Goal: Navigation & Orientation: Find specific page/section

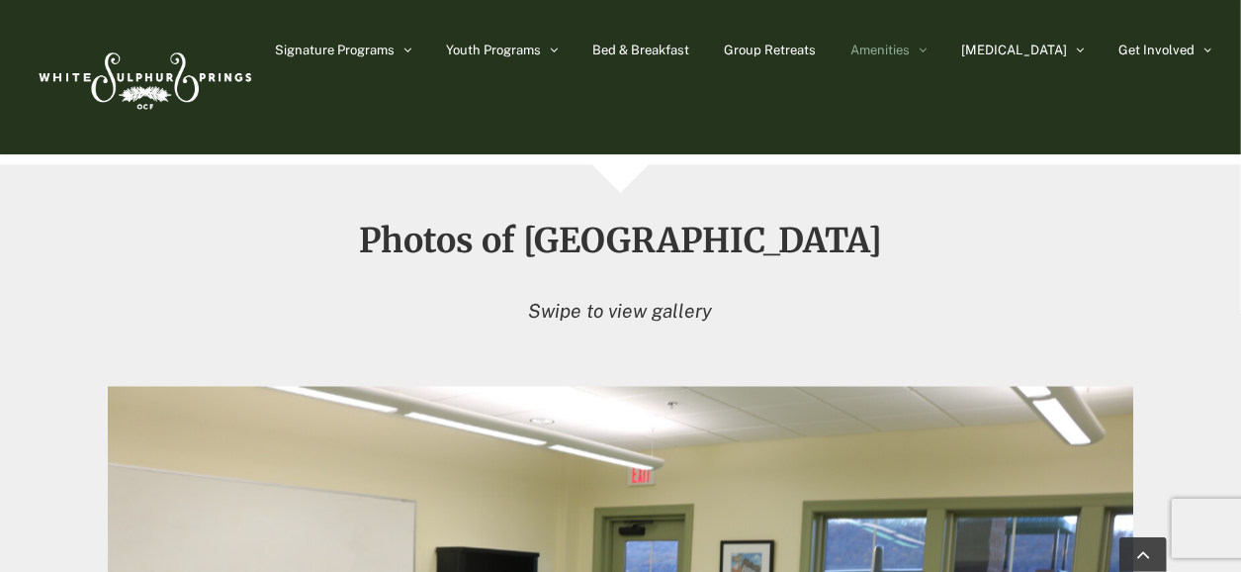
scroll to position [2192, 0]
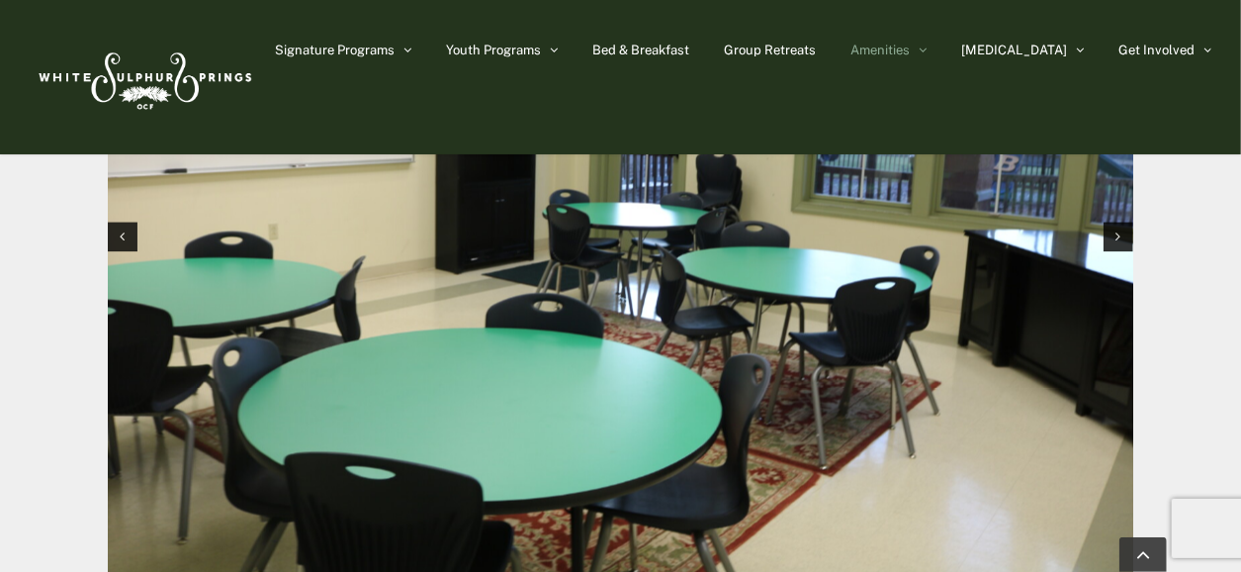
click at [1195, 299] on div "Photos of Heritage House Swipe to view gallery" at bounding box center [620, 178] width 1291 height 899
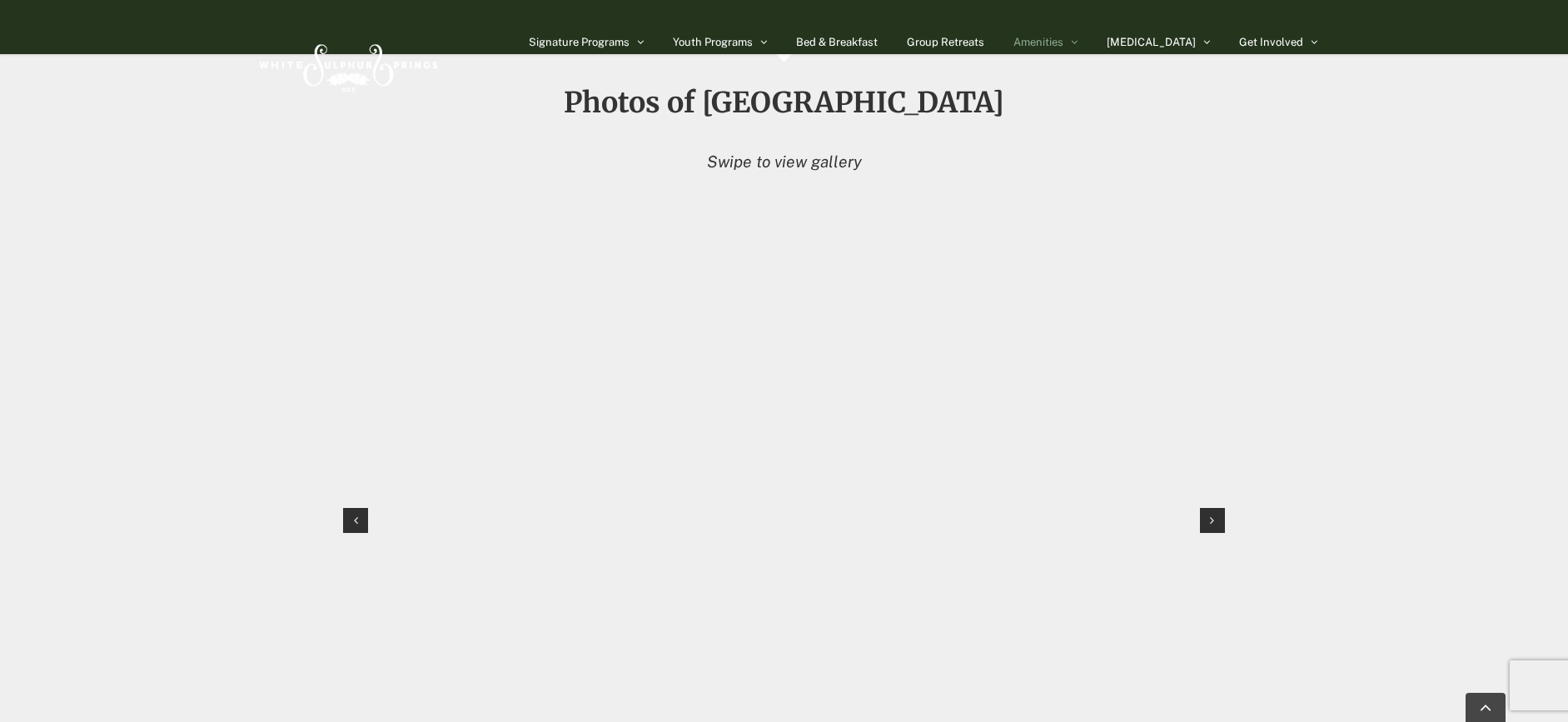
scroll to position [1597, 0]
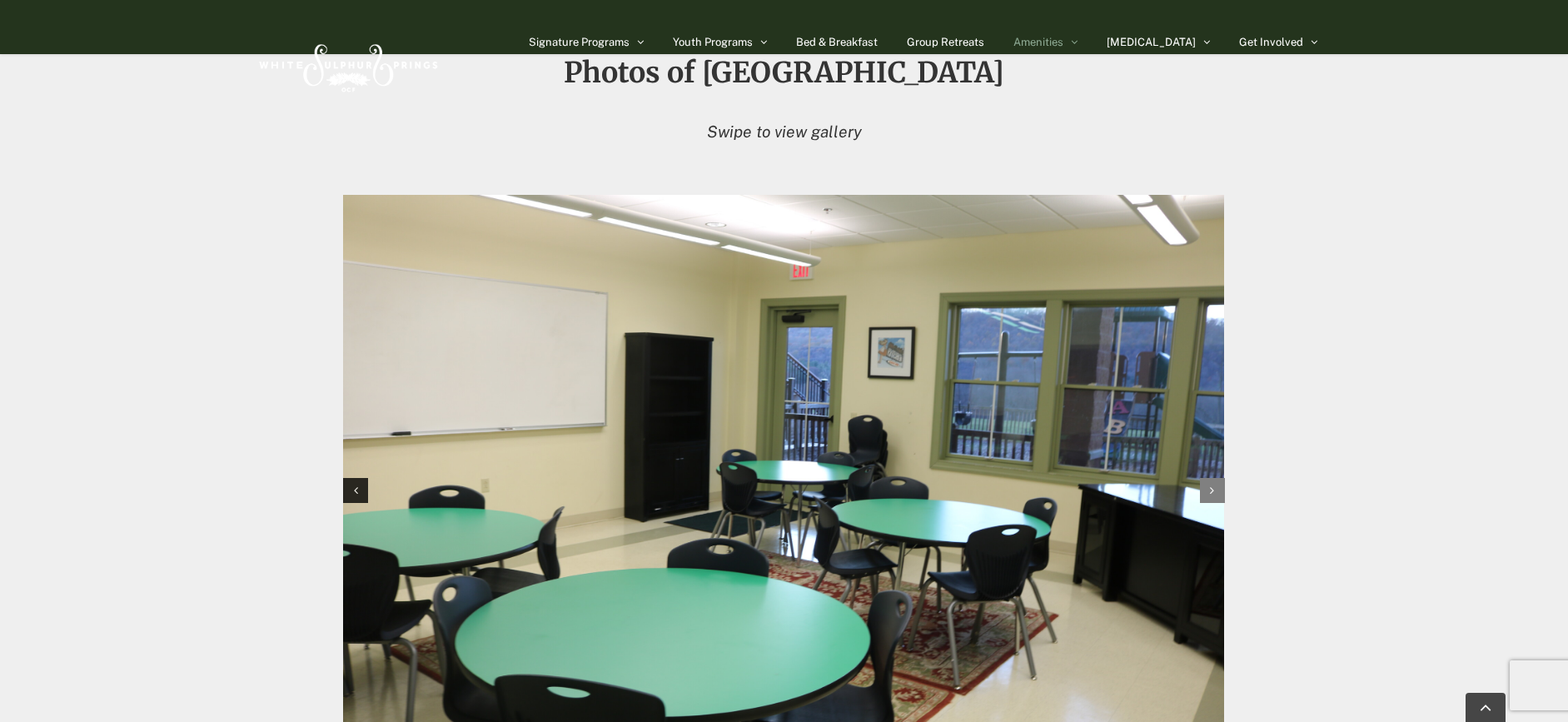
click at [1044, 481] on icon "Next slide" at bounding box center [1212, 491] width 4 height 12
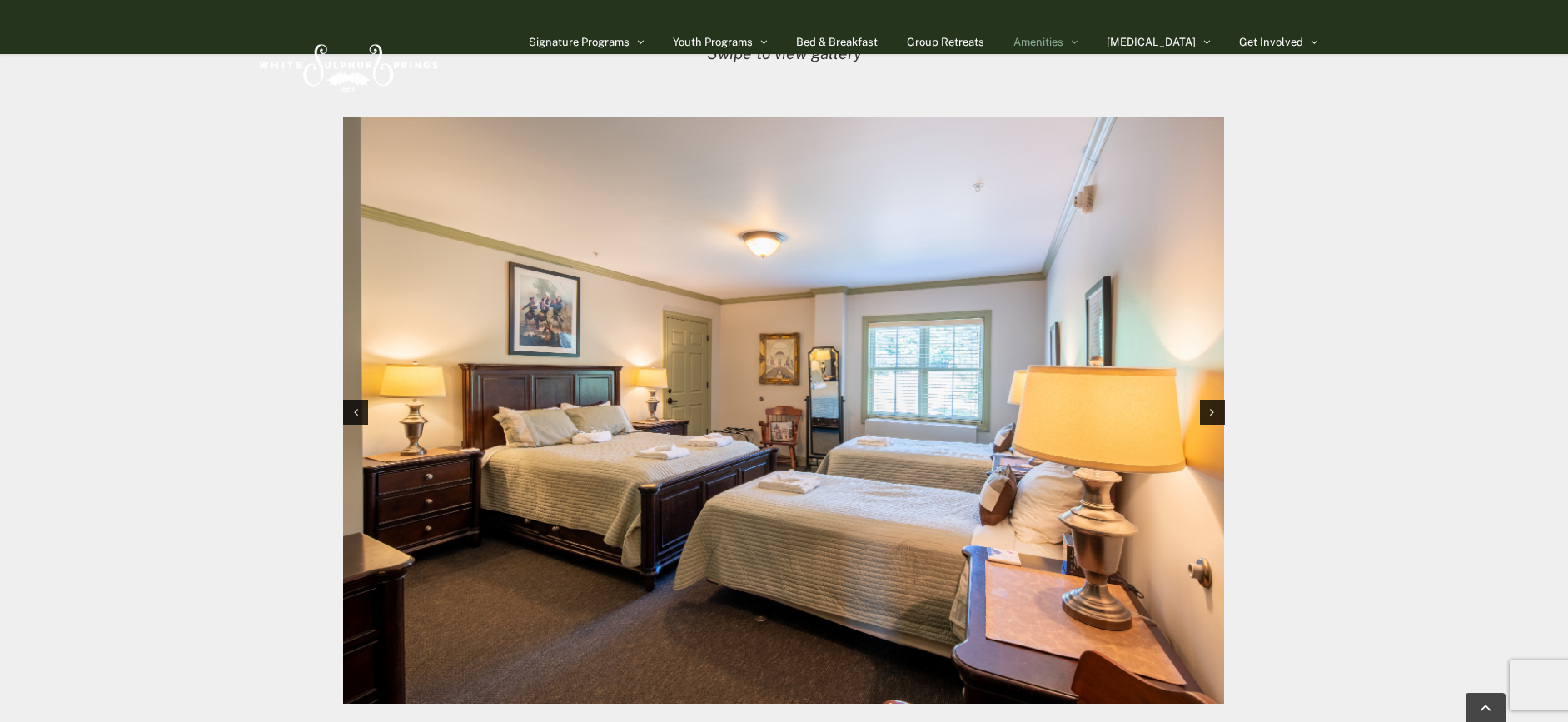
scroll to position [1722, 0]
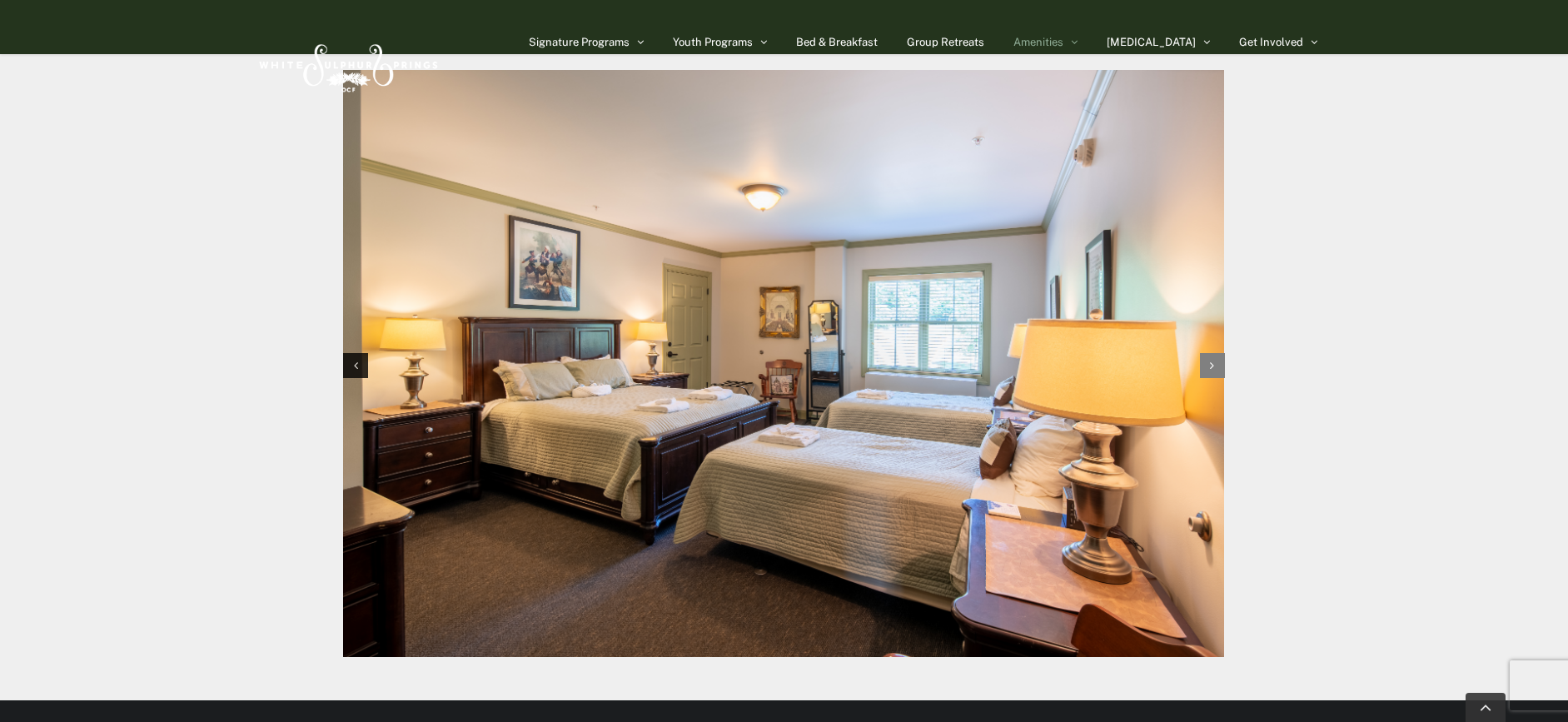
click at [1044, 360] on icon "Next slide" at bounding box center [1212, 366] width 4 height 12
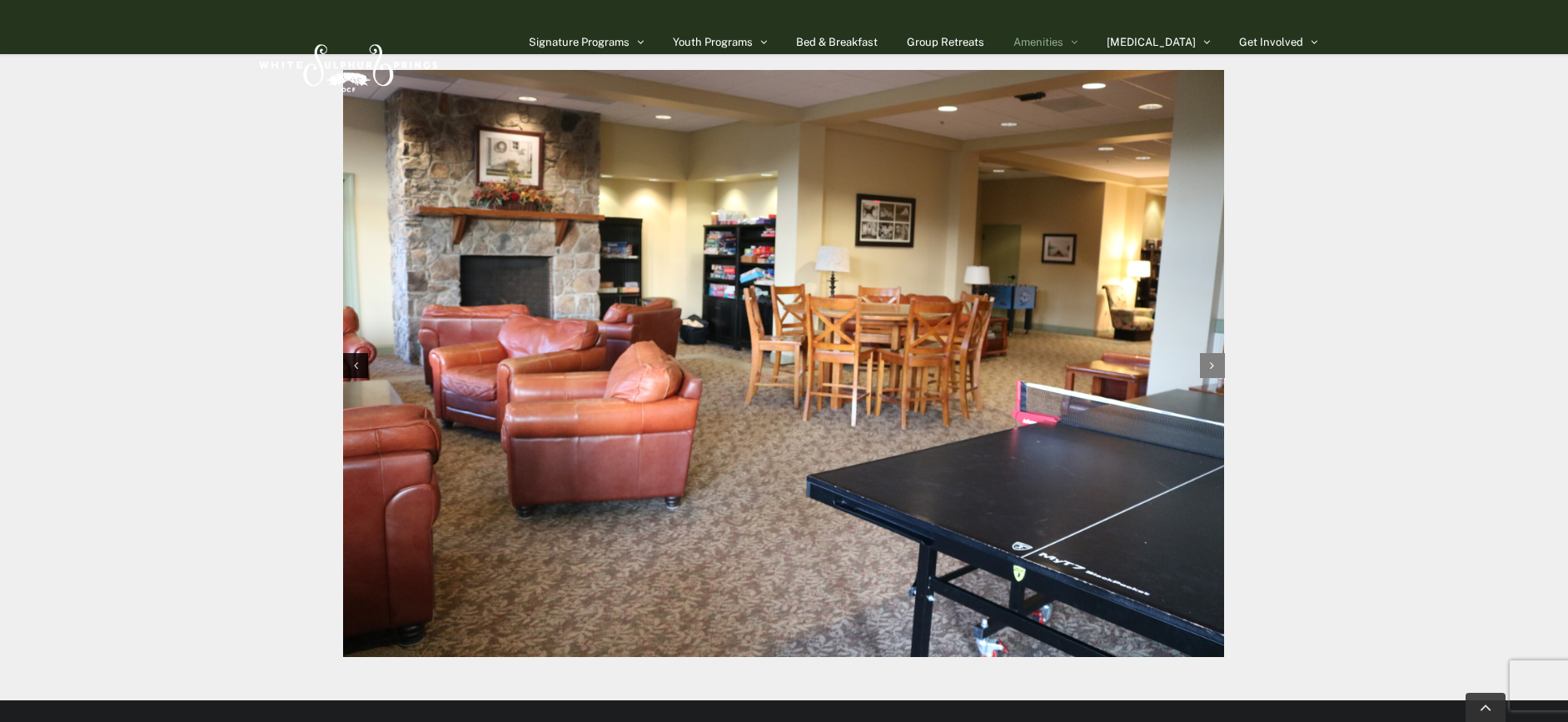
click at [1044, 360] on icon "Next slide" at bounding box center [1212, 366] width 4 height 12
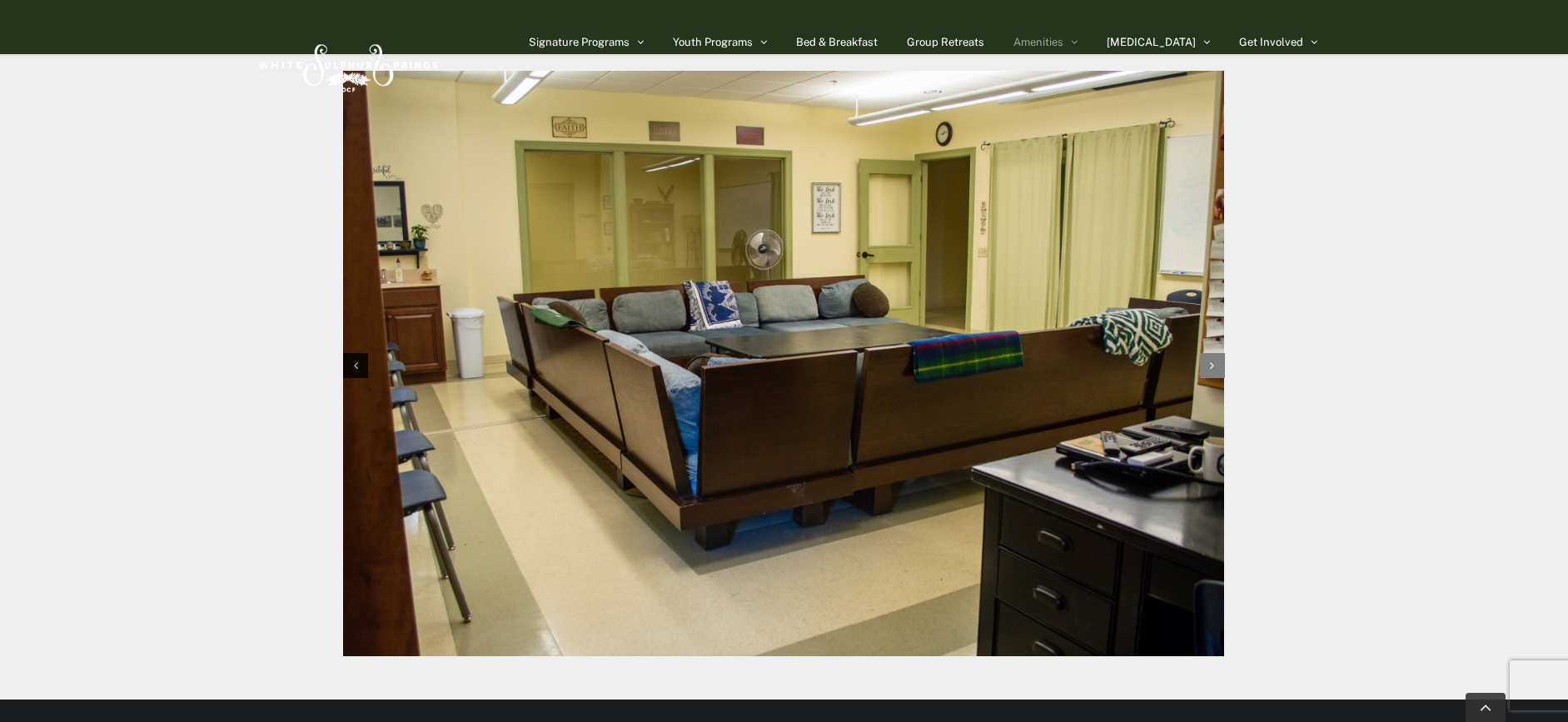
click at [1044, 360] on icon "Next slide" at bounding box center [1212, 366] width 4 height 12
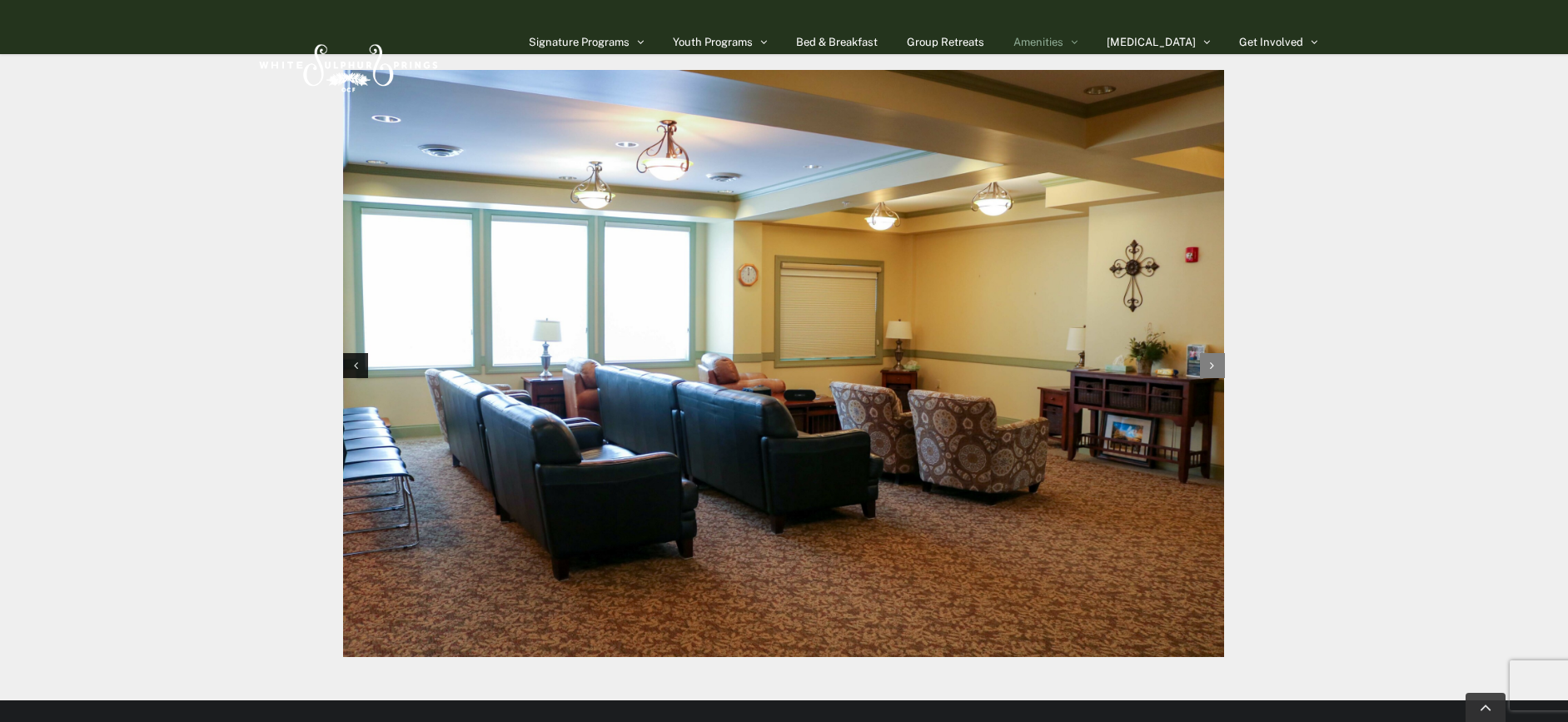
click at [1044, 360] on icon "Next slide" at bounding box center [1212, 366] width 4 height 12
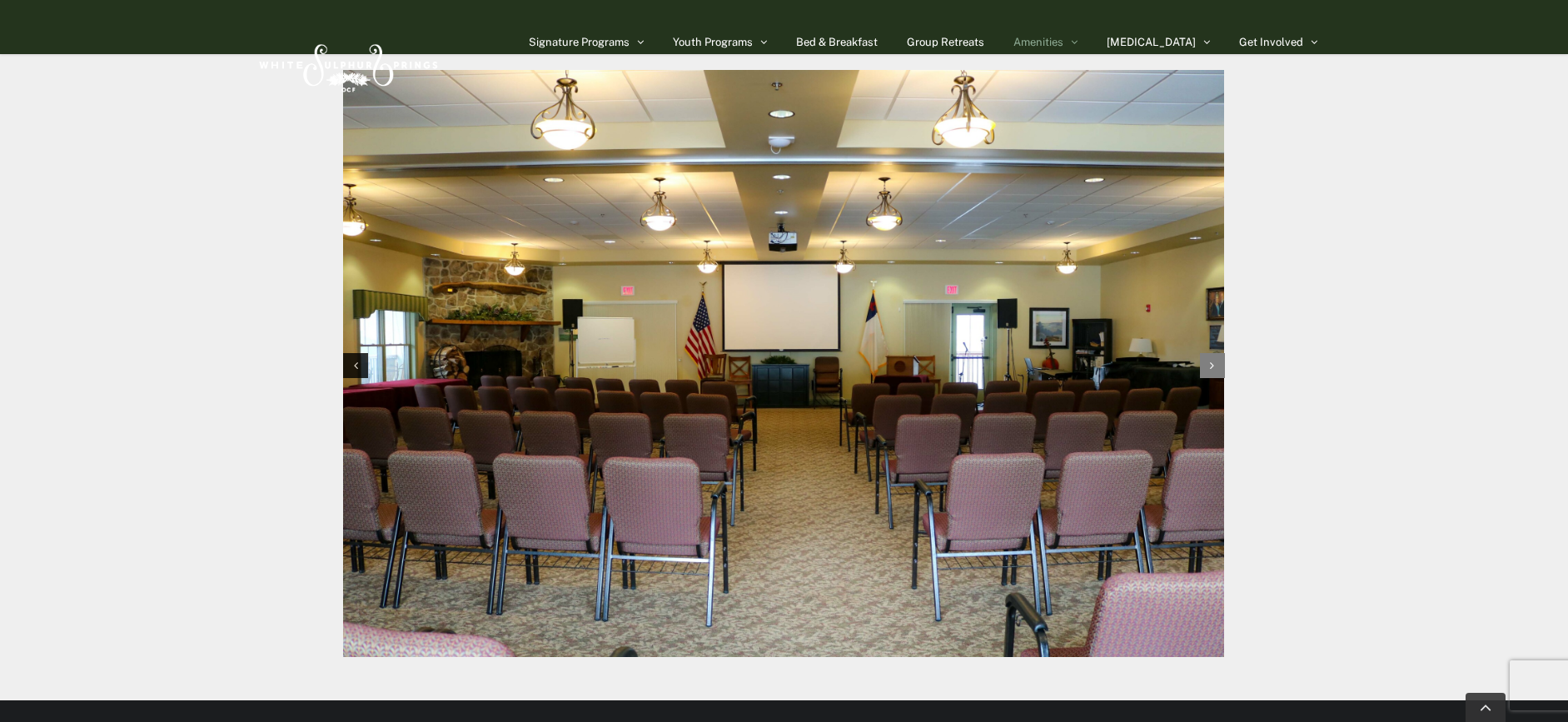
click at [1044, 360] on icon "Next slide" at bounding box center [1212, 366] width 4 height 12
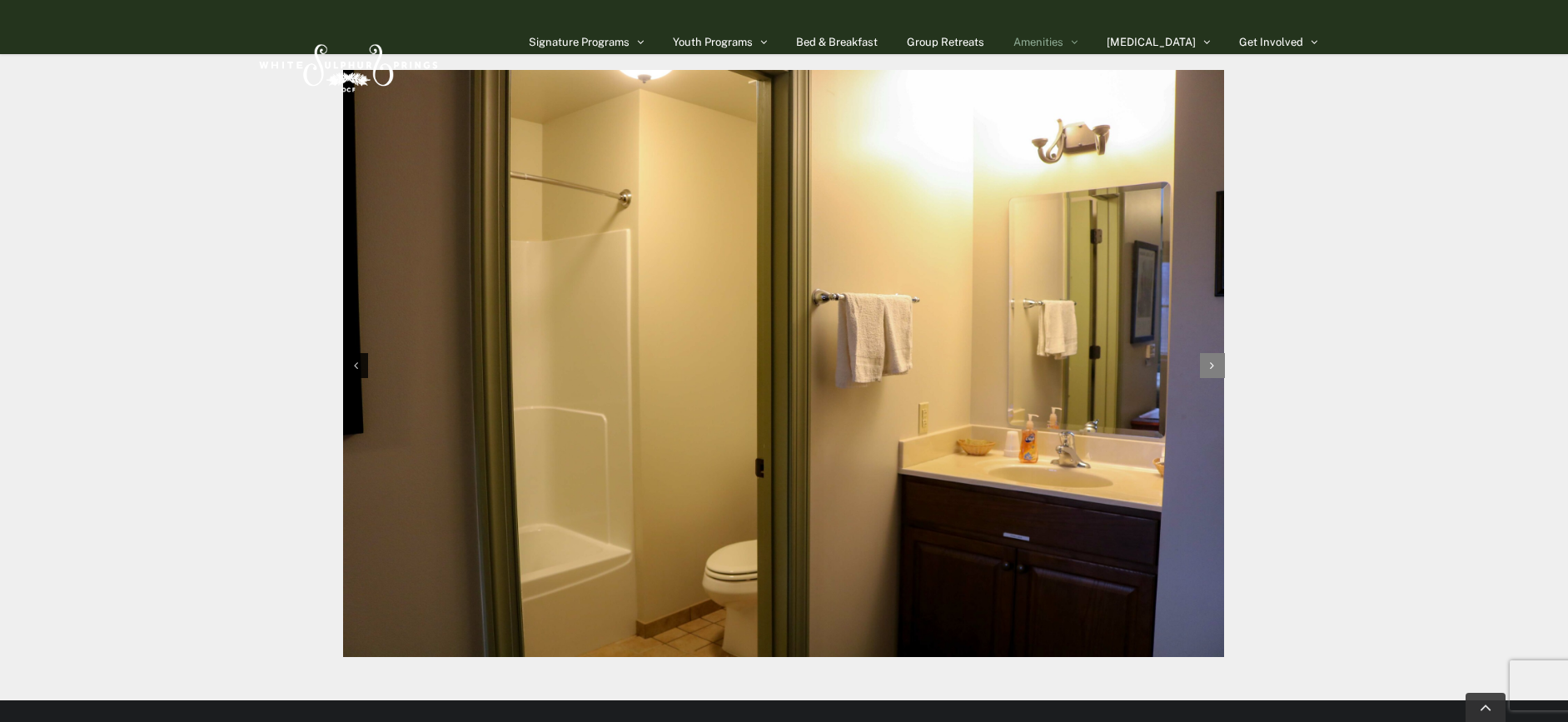
click at [1044, 360] on icon "Next slide" at bounding box center [1212, 366] width 4 height 12
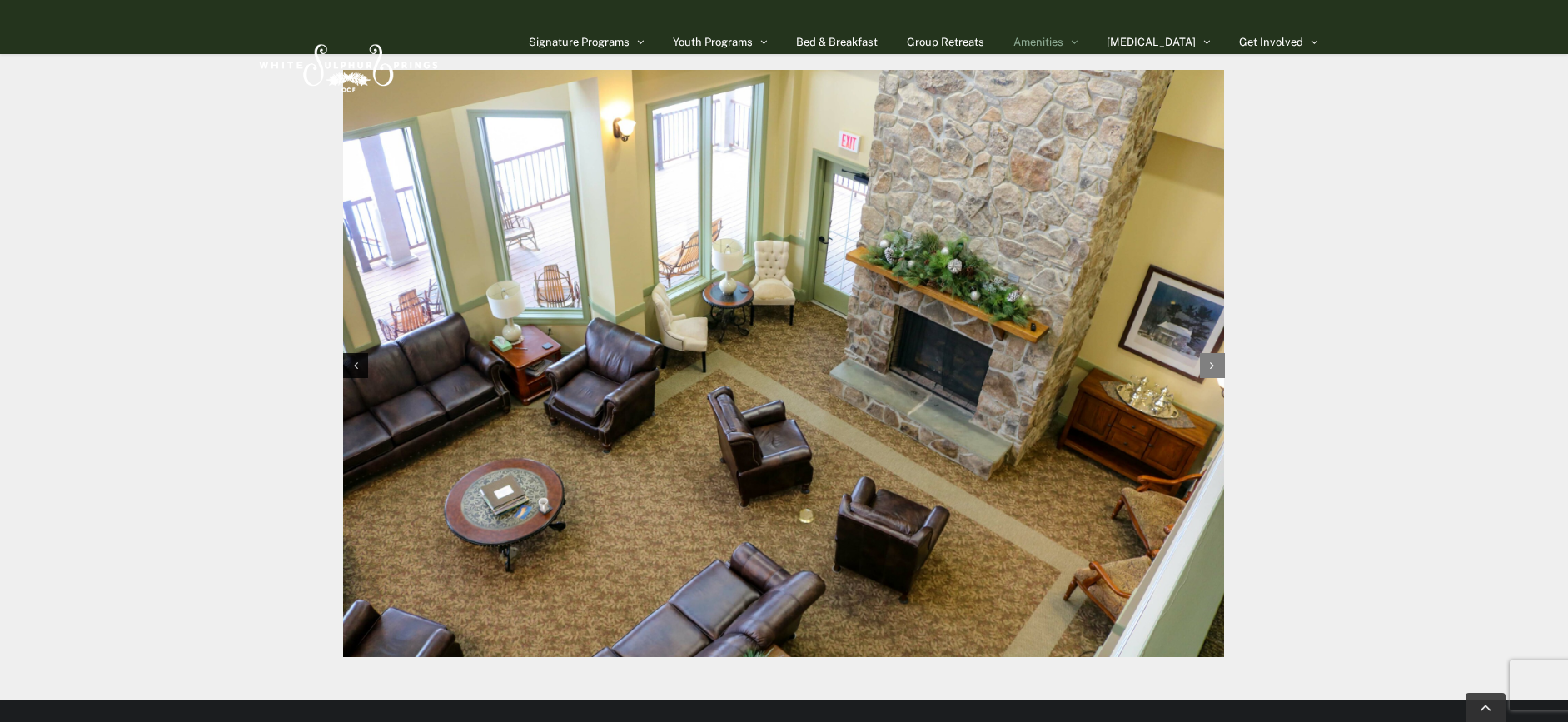
click at [1044, 360] on icon "Next slide" at bounding box center [1212, 366] width 4 height 12
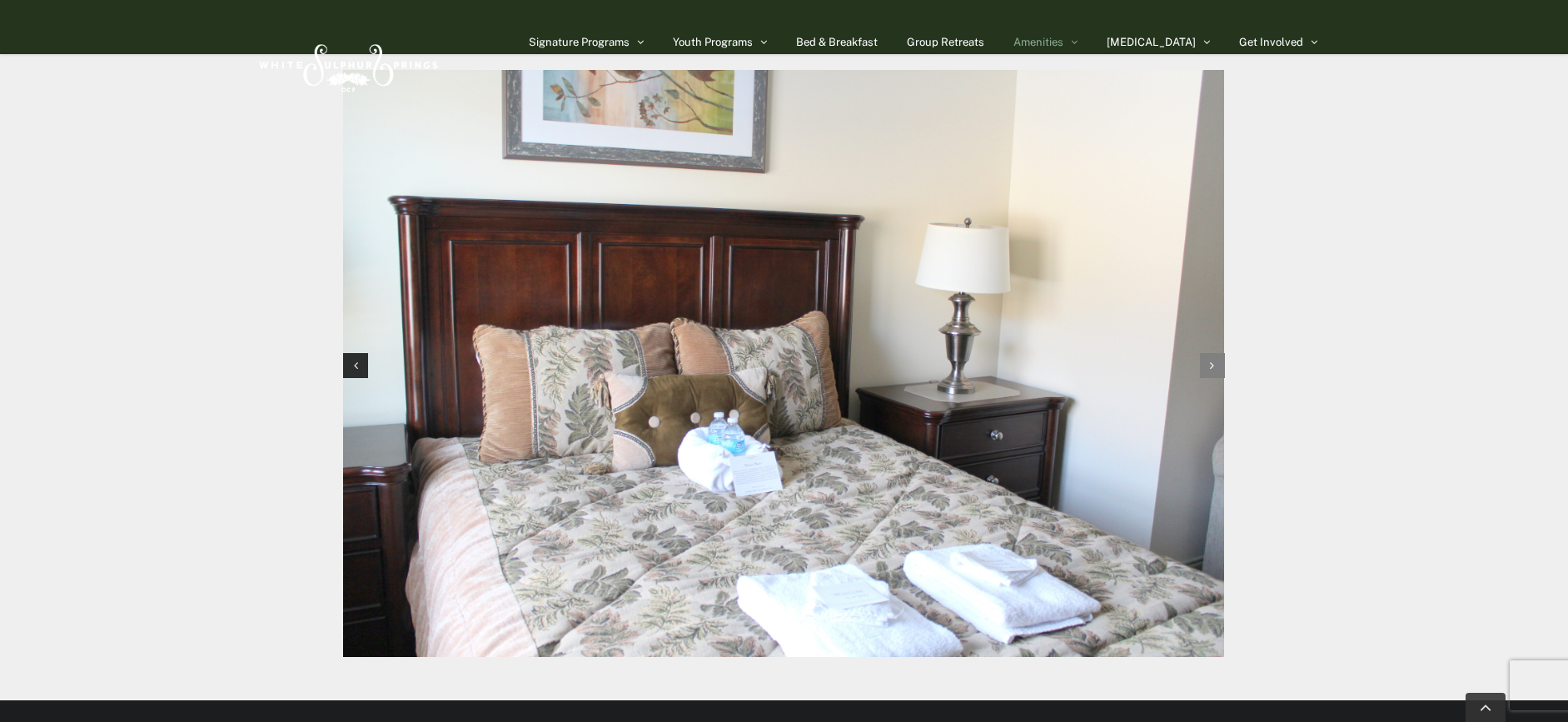
click at [1044, 360] on icon "Next slide" at bounding box center [1212, 366] width 4 height 12
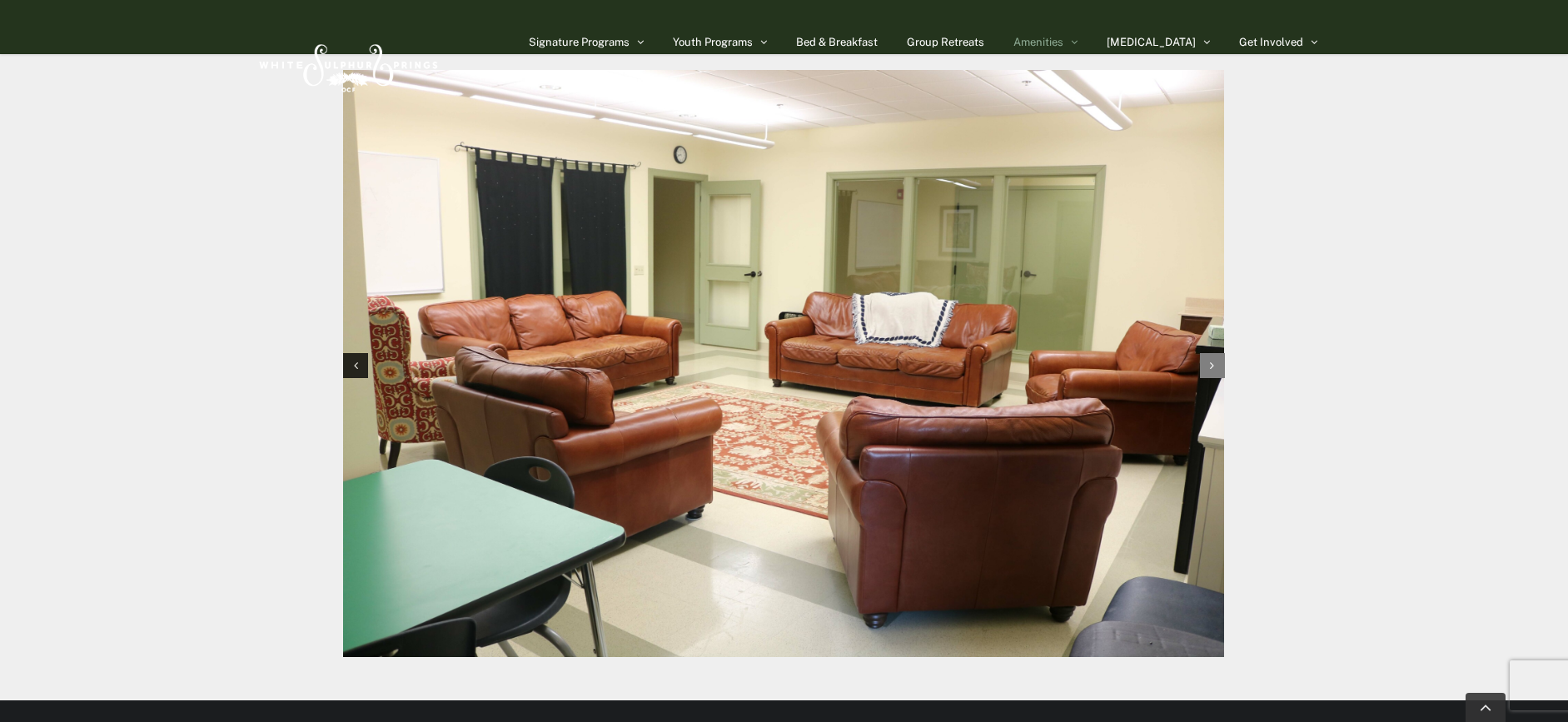
click at [1044, 360] on icon "Next slide" at bounding box center [1212, 366] width 4 height 12
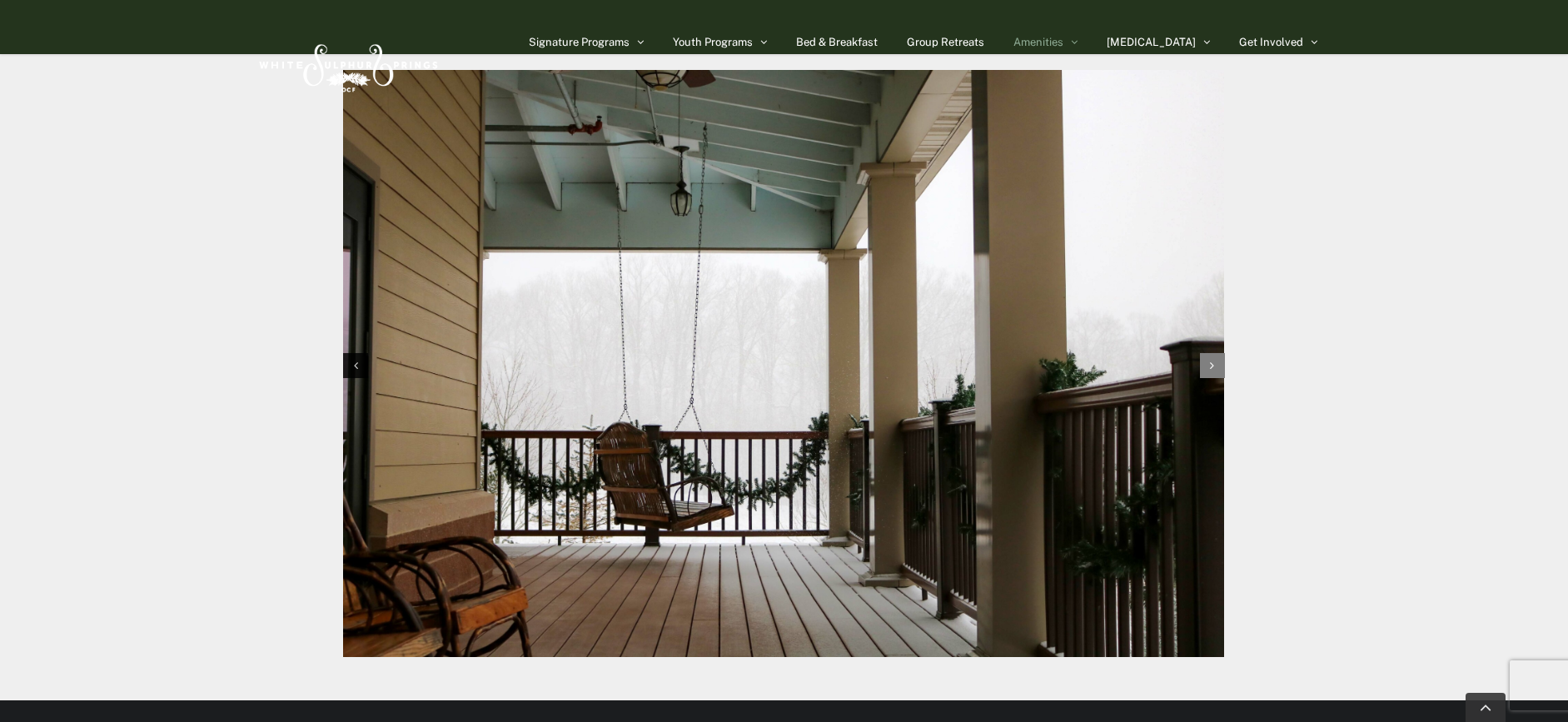
click at [1044, 360] on icon "Next slide" at bounding box center [1212, 366] width 4 height 12
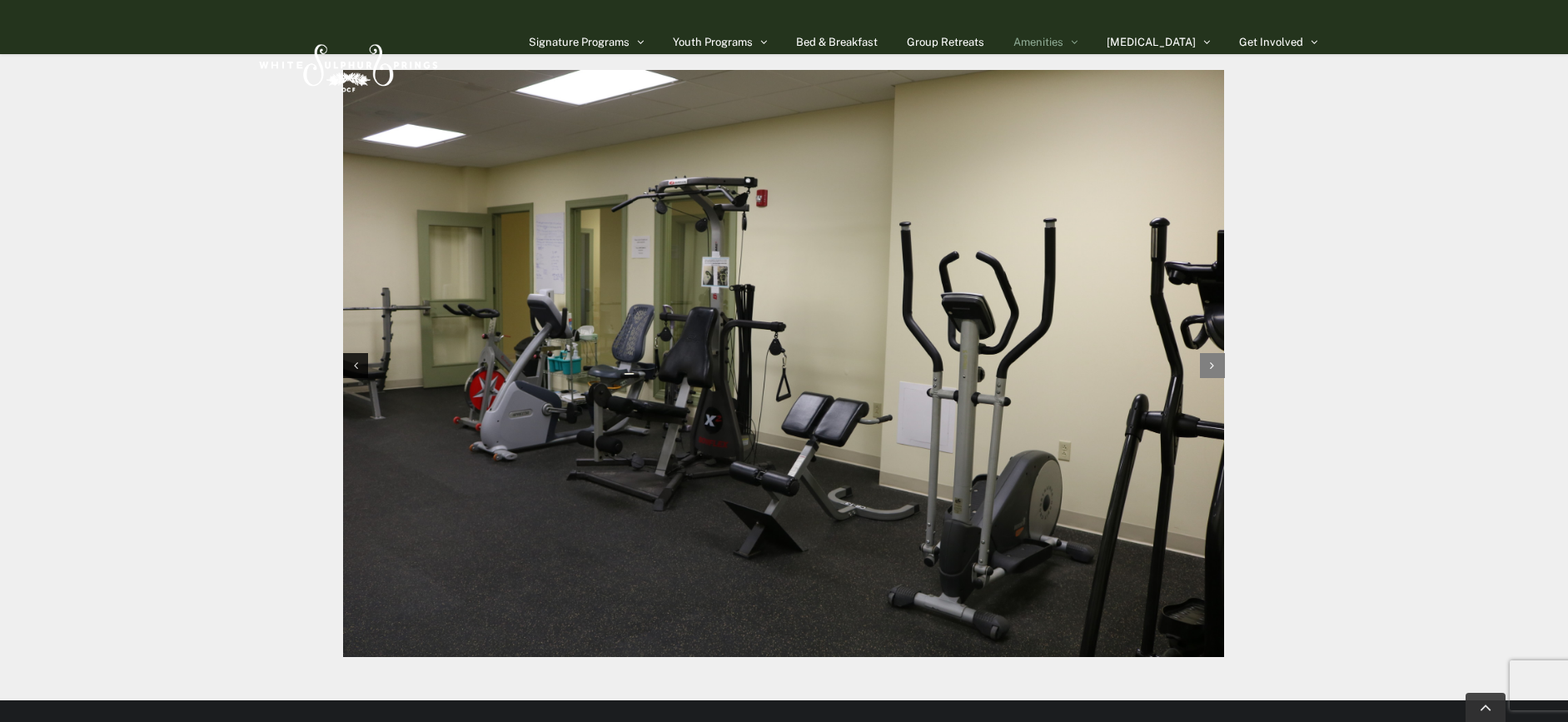
click at [1044, 360] on icon "Next slide" at bounding box center [1212, 366] width 4 height 12
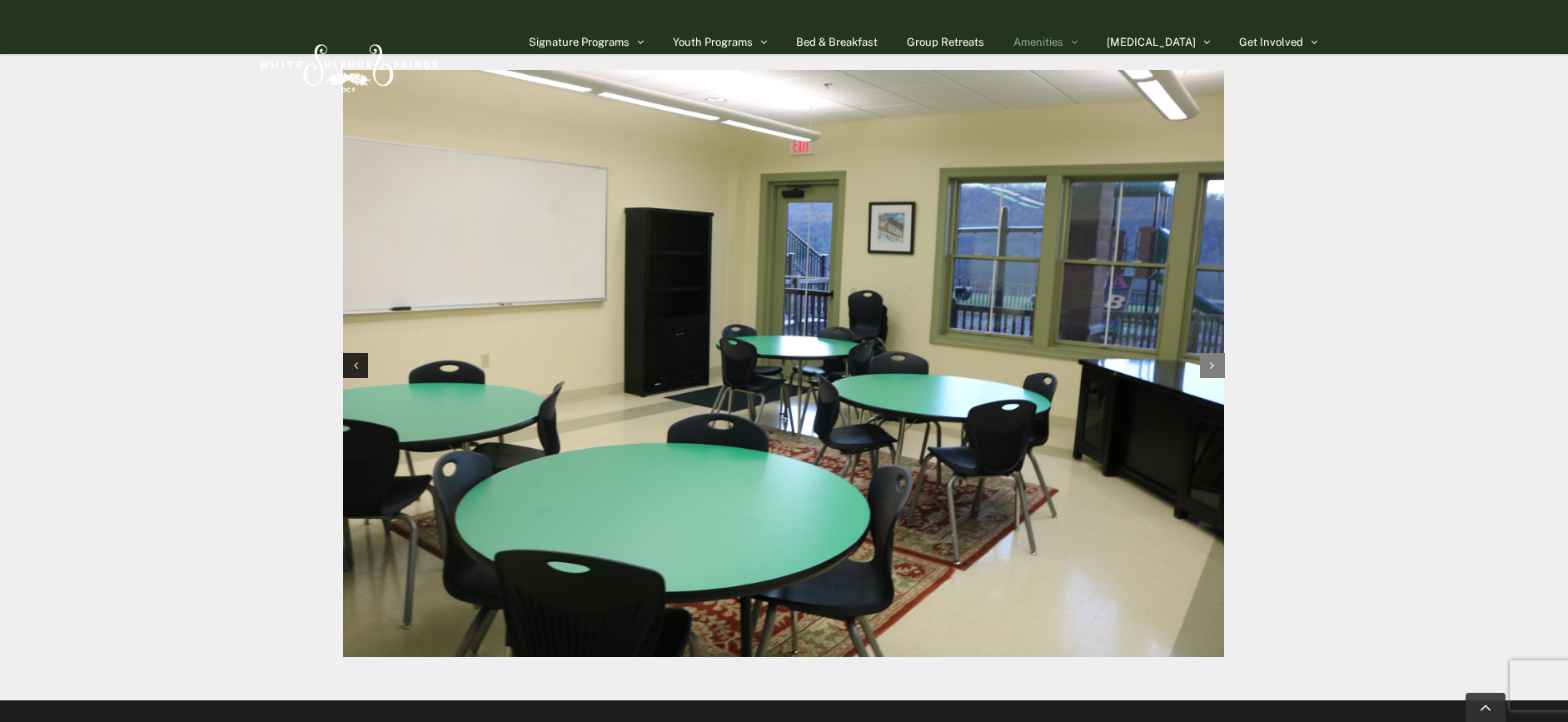
click at [1044, 360] on icon "Next slide" at bounding box center [1212, 366] width 4 height 12
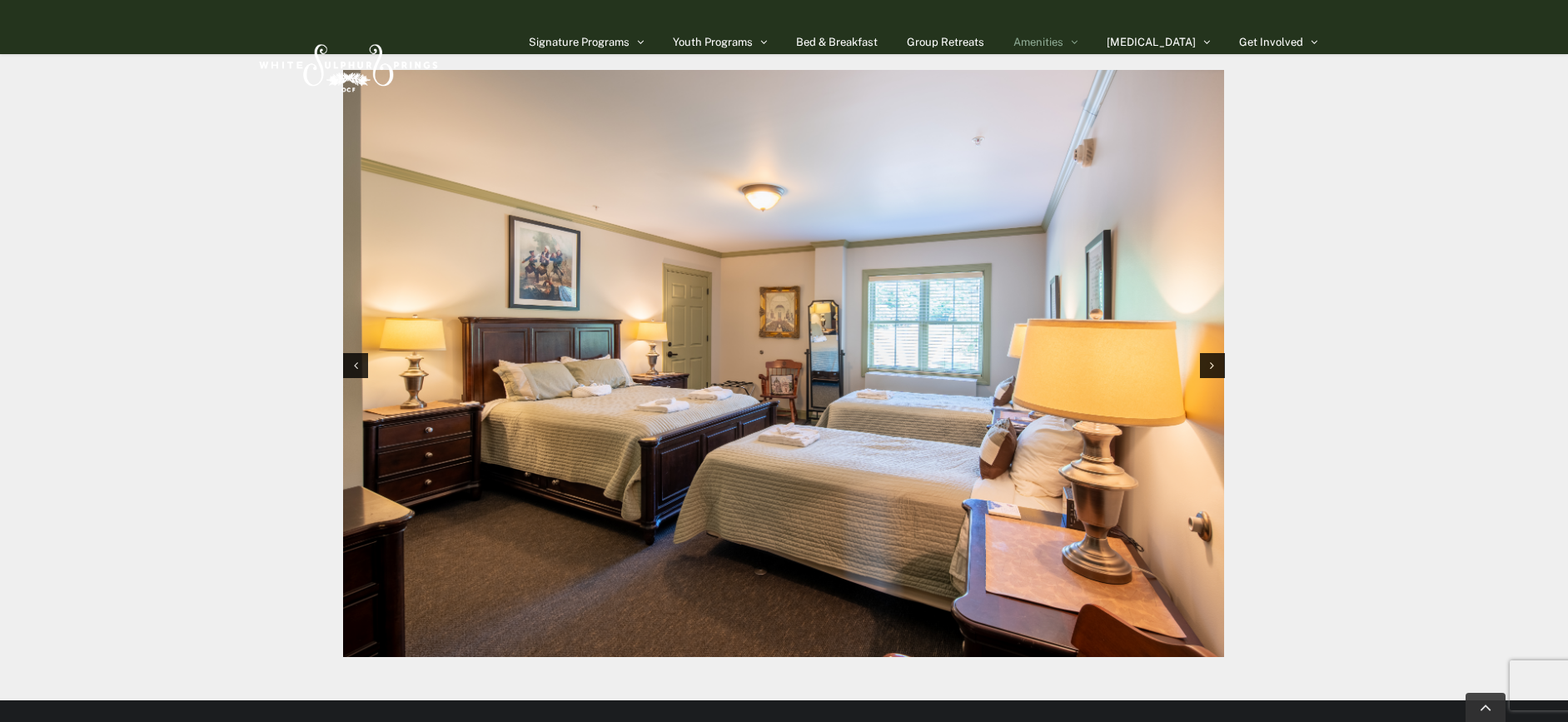
click at [1044, 274] on div "Photos of Heritage House Swipe to view gallery" at bounding box center [784, 317] width 1108 height 768
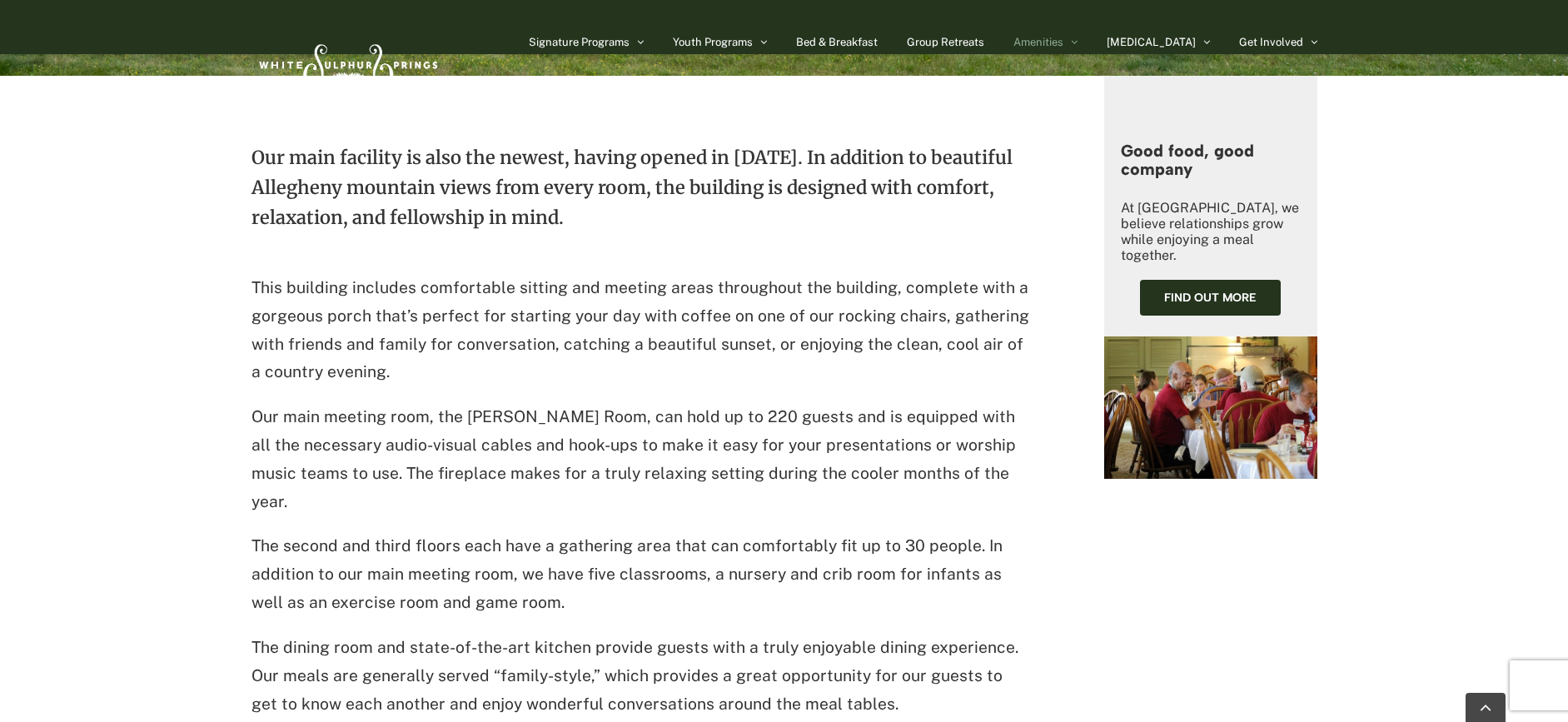
scroll to position [0, 0]
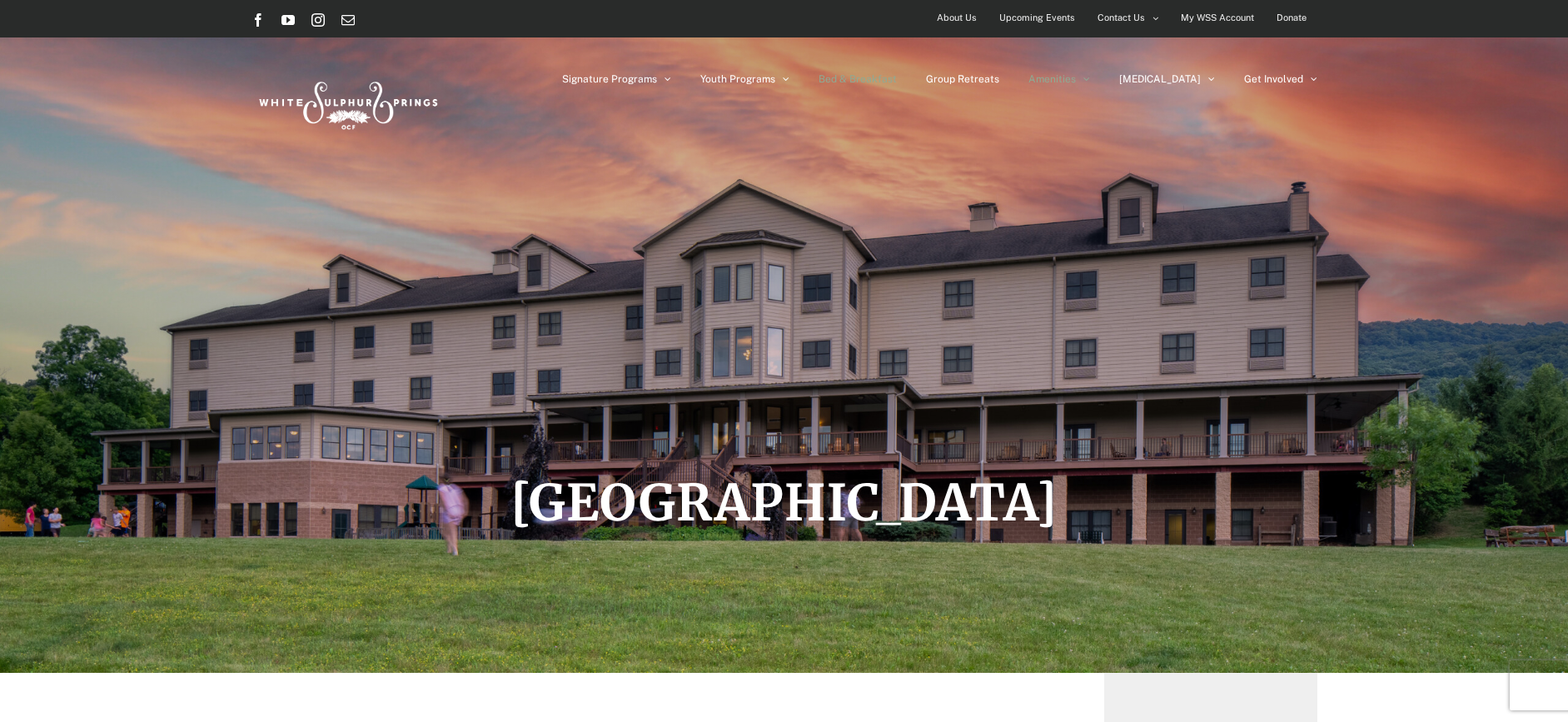
click at [897, 74] on span "Bed & Breakfast" at bounding box center [857, 79] width 78 height 10
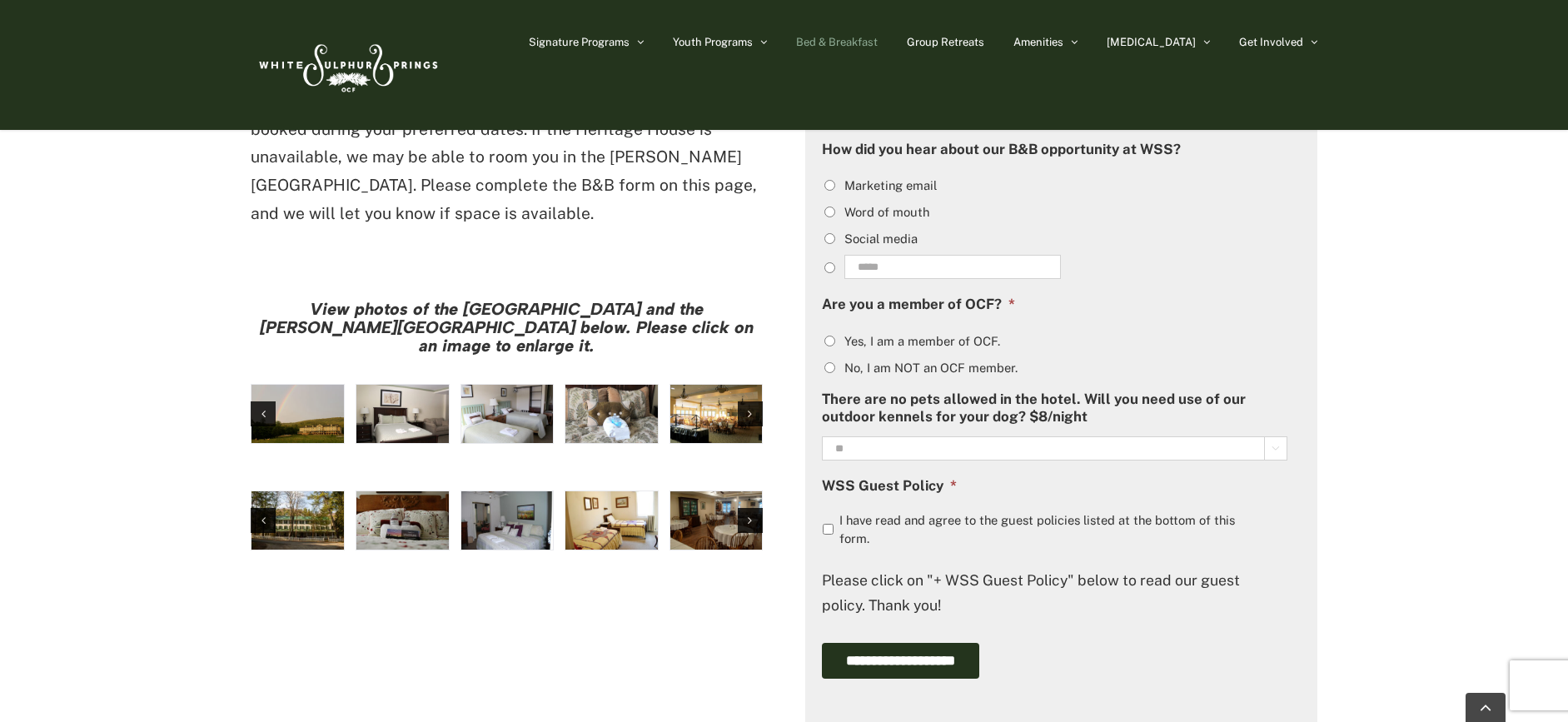
scroll to position [1375, 0]
